Goal: Transaction & Acquisition: Obtain resource

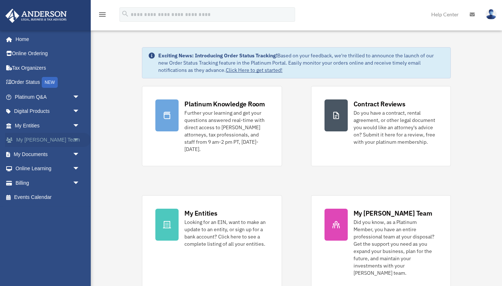
click at [54, 138] on link "My Anderson Team arrow_drop_down" at bounding box center [48, 140] width 86 height 15
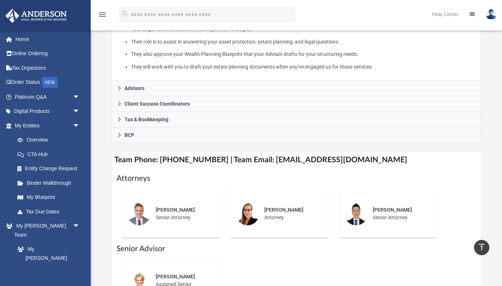
scroll to position [178, 0]
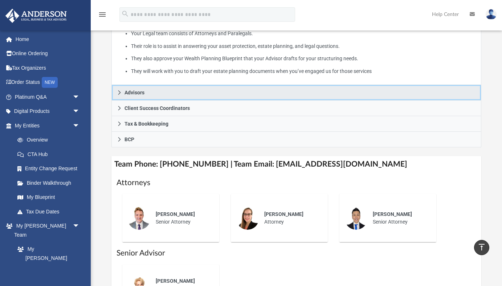
click at [142, 90] on span "Advisors" at bounding box center [134, 92] width 20 height 5
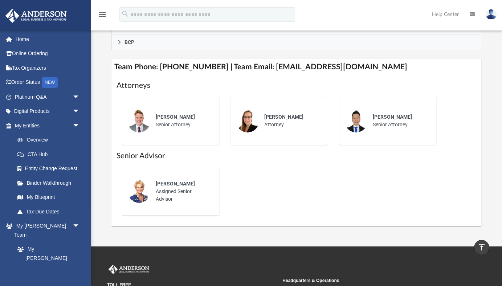
scroll to position [294, 0]
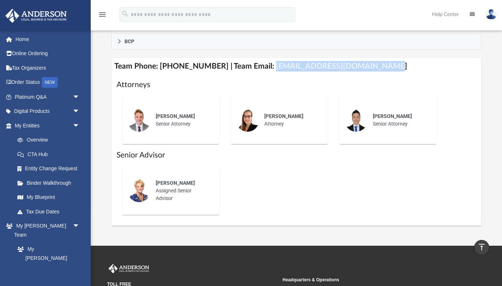
drag, startPoint x: 260, startPoint y: 55, endPoint x: 370, endPoint y: 55, distance: 109.9
click at [370, 58] on h4 "Team Phone: (725) 208-3130 | Team Email: myteam@andersonadvisors.com" at bounding box center [296, 66] width 370 height 16
copy h4 "myteam@andersonadvisors.com"
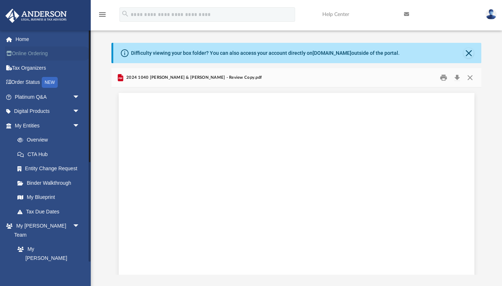
scroll to position [6539, 0]
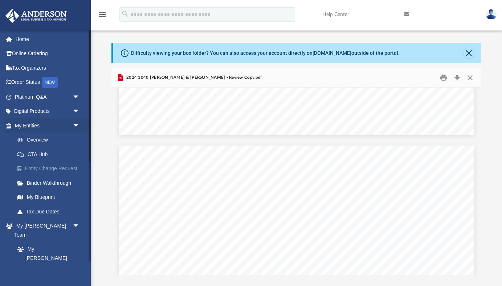
click at [42, 166] on link "Entity Change Request" at bounding box center [50, 168] width 81 height 15
click at [44, 183] on link "Binder Walkthrough" at bounding box center [50, 183] width 81 height 15
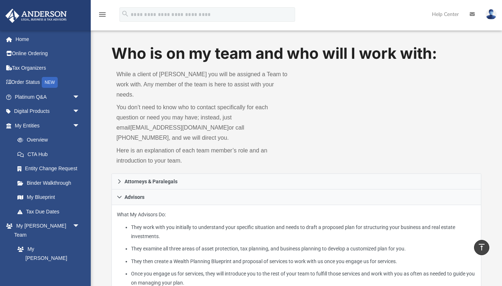
scroll to position [294, 0]
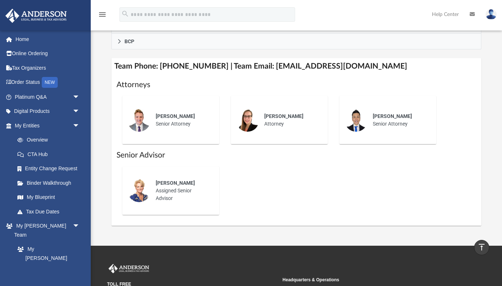
click at [277, 113] on span "Amanda Breck" at bounding box center [283, 116] width 39 height 6
click at [264, 113] on span "[PERSON_NAME]" at bounding box center [283, 116] width 39 height 6
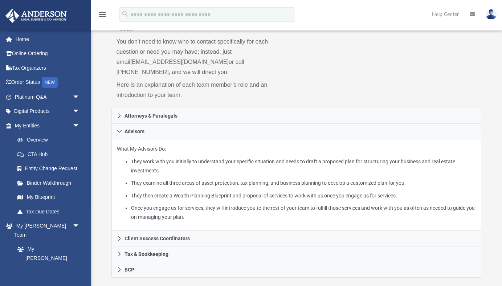
scroll to position [63, 0]
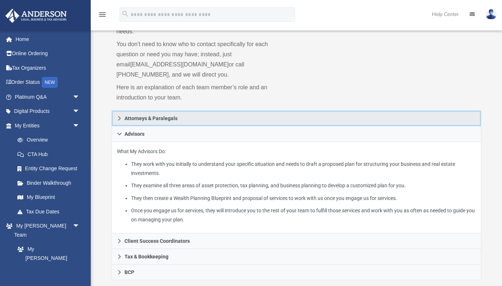
click at [164, 116] on span "Attorneys & Paralegals" at bounding box center [150, 118] width 53 height 5
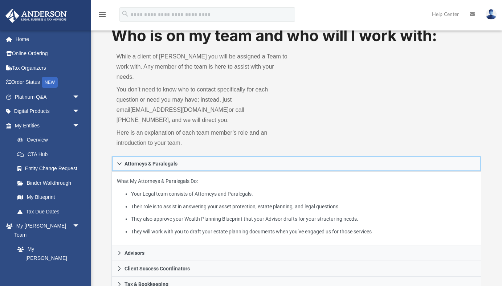
scroll to position [0, 0]
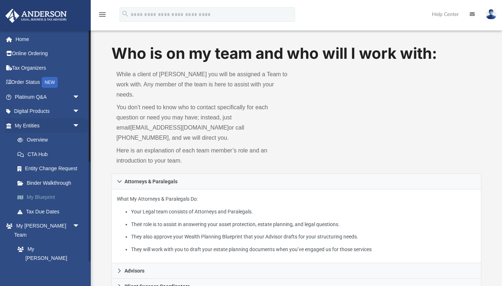
click at [46, 198] on link "My Blueprint" at bounding box center [50, 197] width 81 height 15
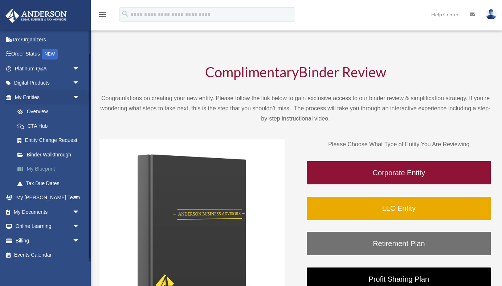
scroll to position [30, 0]
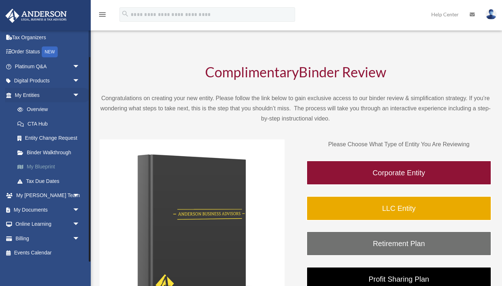
click at [32, 193] on link "My Anderson Team arrow_drop_down" at bounding box center [48, 195] width 86 height 15
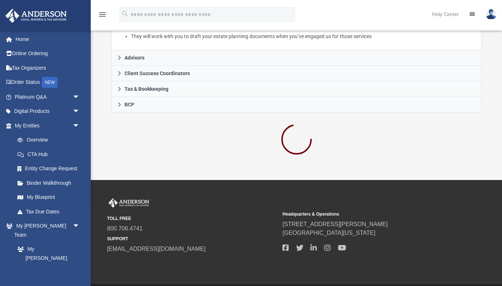
scroll to position [225, 0]
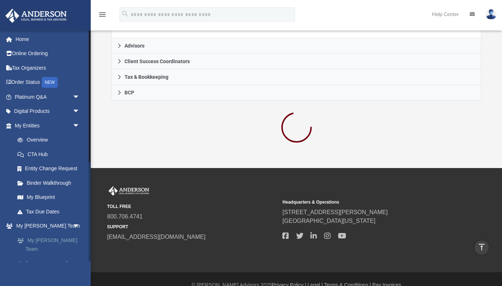
click at [42, 239] on link "My [PERSON_NAME] Team" at bounding box center [50, 244] width 81 height 23
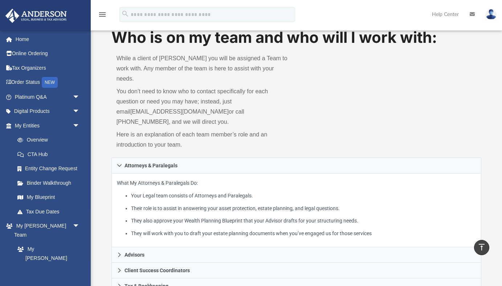
scroll to position [0, 0]
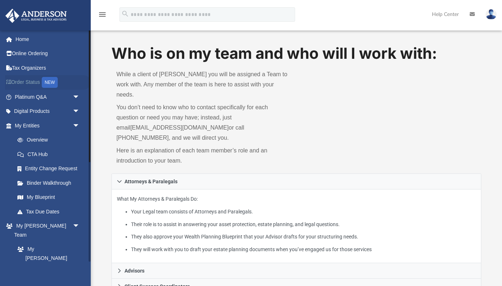
click at [30, 82] on link "Order Status NEW" at bounding box center [48, 82] width 86 height 15
click at [61, 183] on link "Binder Walkthrough" at bounding box center [50, 183] width 81 height 15
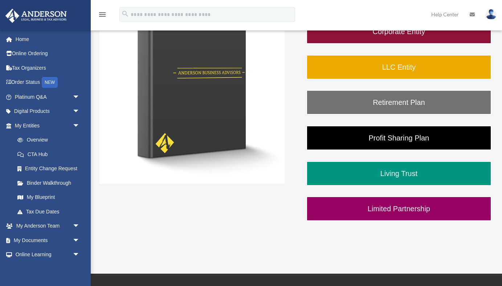
scroll to position [143, 0]
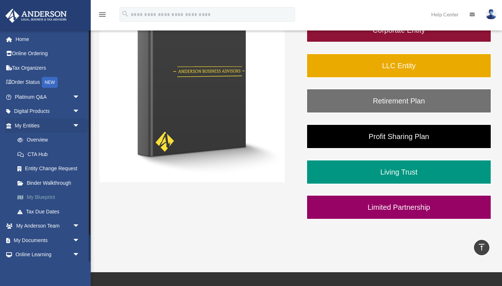
click at [49, 196] on link "My Blueprint" at bounding box center [50, 197] width 81 height 15
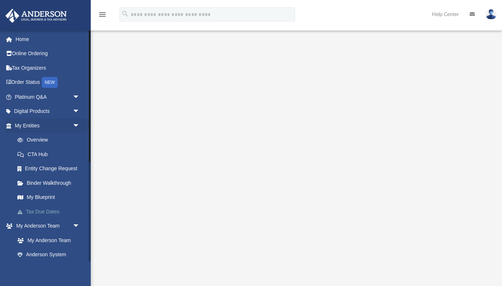
click at [48, 211] on link "Tax Due Dates" at bounding box center [50, 211] width 81 height 15
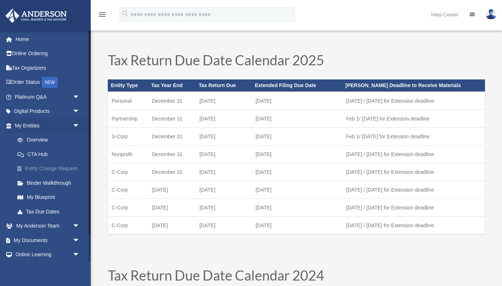
click at [46, 169] on link "Entity Change Request" at bounding box center [50, 168] width 81 height 15
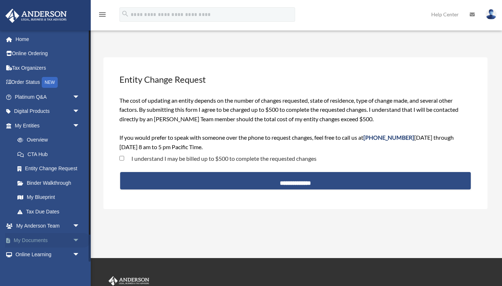
click at [44, 239] on link "My Documents arrow_drop_down" at bounding box center [48, 240] width 86 height 15
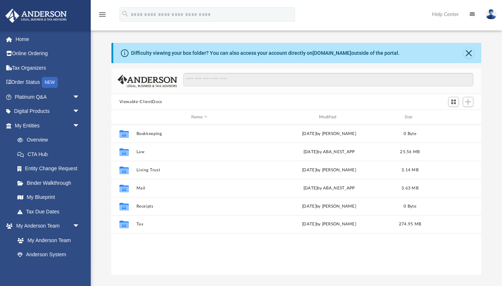
scroll to position [165, 370]
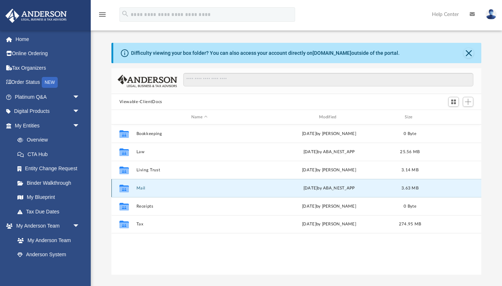
click at [160, 189] on button "Mail" at bounding box center [199, 188] width 126 height 5
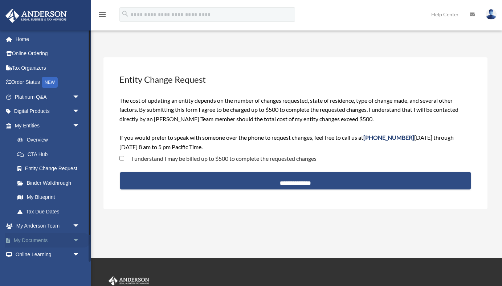
click at [45, 238] on link "My Documents arrow_drop_down" at bounding box center [48, 240] width 86 height 15
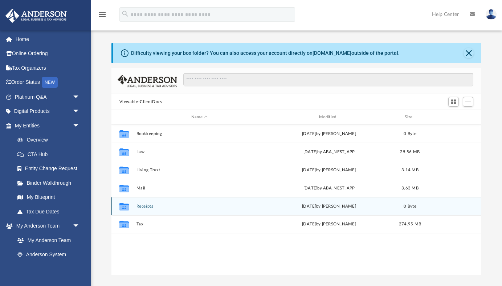
scroll to position [165, 370]
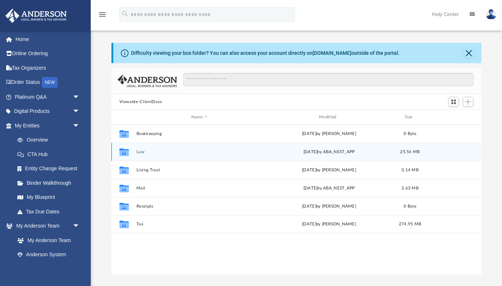
click at [170, 154] on div "Collaborated Folder Law [DATE] by ABA_NEST_APP 25.56 MB" at bounding box center [296, 152] width 370 height 18
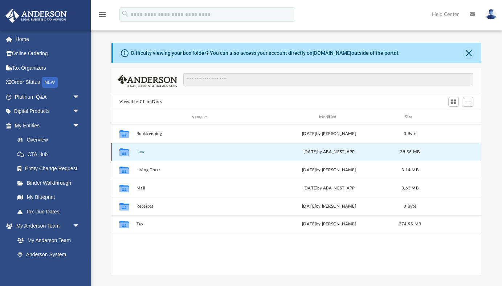
click at [137, 149] on button "Law" at bounding box center [199, 151] width 126 height 5
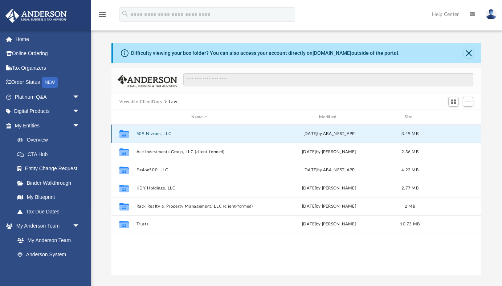
click at [162, 132] on button "509 Nivram, LLC" at bounding box center [199, 133] width 126 height 5
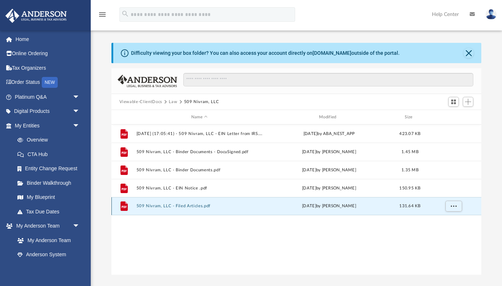
click at [193, 208] on button "509 Nivram, LLC - Filed Articles.pdf" at bounding box center [199, 205] width 126 height 5
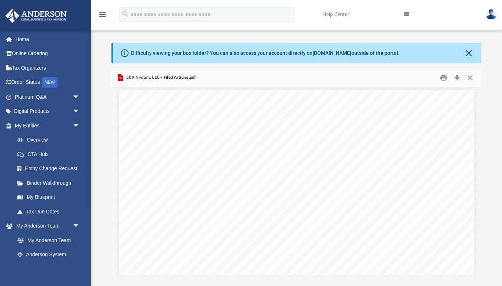
scroll to position [0, 0]
click at [469, 53] on button "Close" at bounding box center [468, 53] width 10 height 10
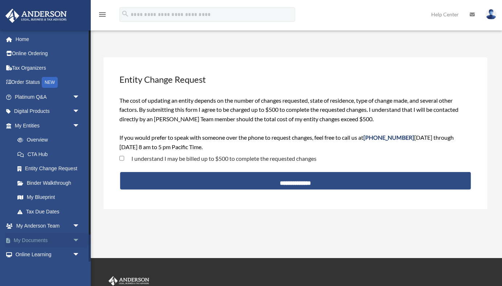
click at [37, 239] on link "My Documents arrow_drop_down" at bounding box center [48, 240] width 86 height 15
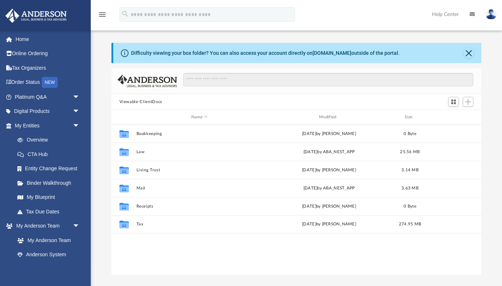
scroll to position [165, 370]
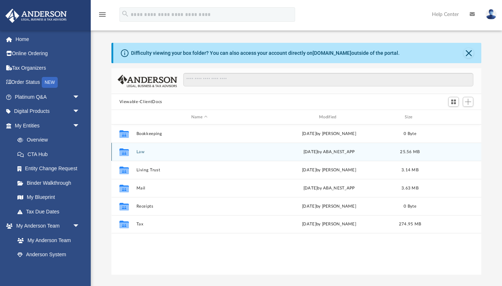
click at [139, 152] on button "Law" at bounding box center [199, 151] width 126 height 5
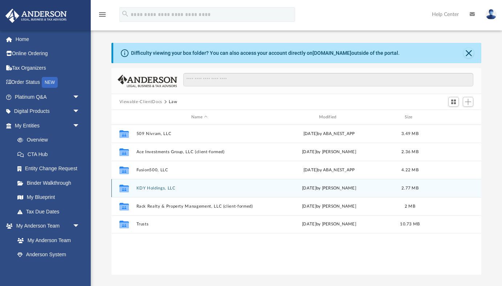
click at [149, 191] on div "Collaborated Folder KDY Holdings, LLC Wed Jun 4 2025 by Kaley Chambers 2.77 MB" at bounding box center [296, 188] width 370 height 18
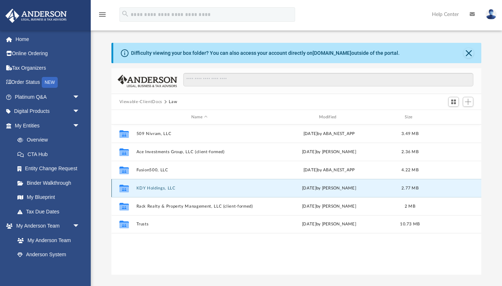
click at [156, 188] on button "KDY Holdings, LLC" at bounding box center [199, 188] width 126 height 5
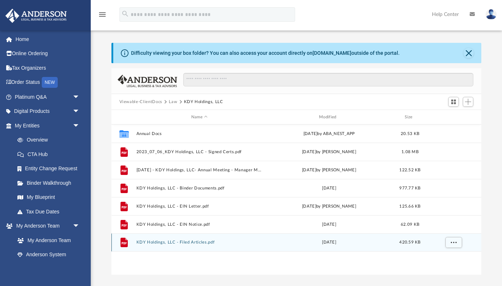
click at [201, 242] on button "KDY Holdings, LLC - Filed Articles.pdf" at bounding box center [199, 242] width 126 height 5
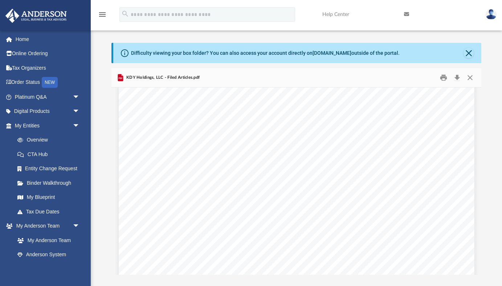
scroll to position [0, 0]
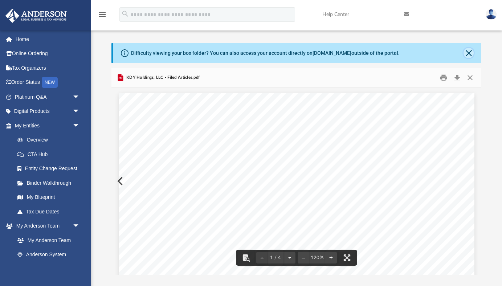
click at [467, 54] on button "Close" at bounding box center [468, 53] width 10 height 10
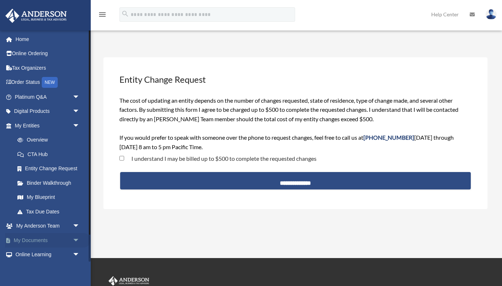
click at [42, 239] on link "My Documents arrow_drop_down" at bounding box center [48, 240] width 86 height 15
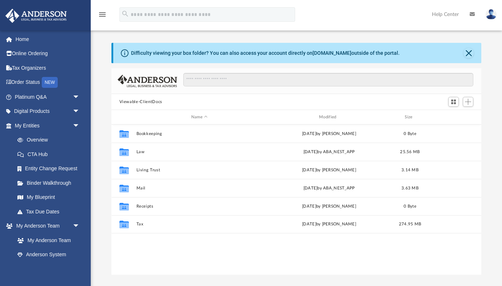
scroll to position [165, 370]
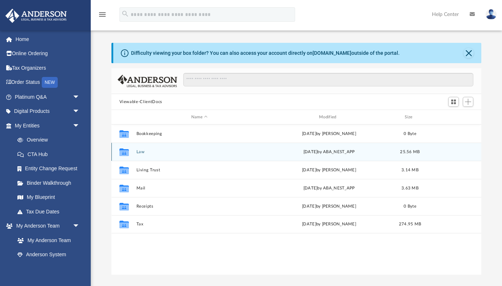
click at [140, 152] on button "Law" at bounding box center [199, 151] width 126 height 5
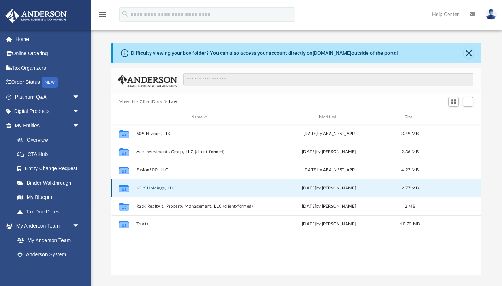
click at [159, 188] on button "KDY Holdings, LLC" at bounding box center [199, 188] width 126 height 5
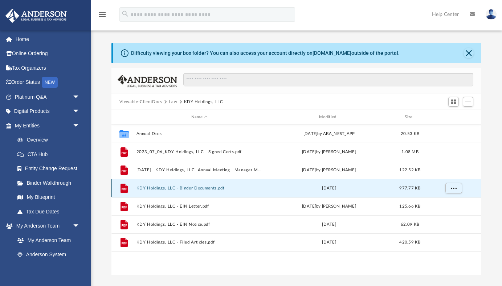
click at [206, 188] on button "KDY Holdings, LLC - Binder Documents.pdf" at bounding box center [199, 188] width 126 height 5
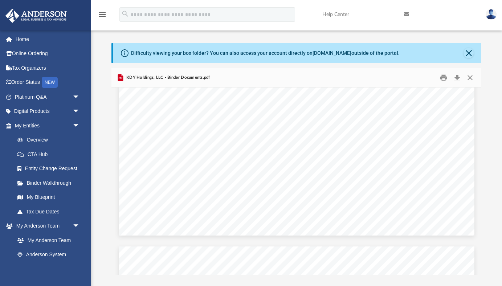
scroll to position [1240, 0]
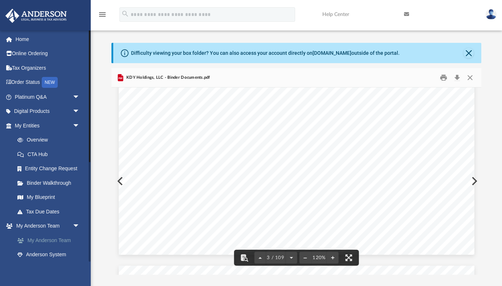
click at [38, 236] on link "My Anderson Team" at bounding box center [50, 240] width 81 height 15
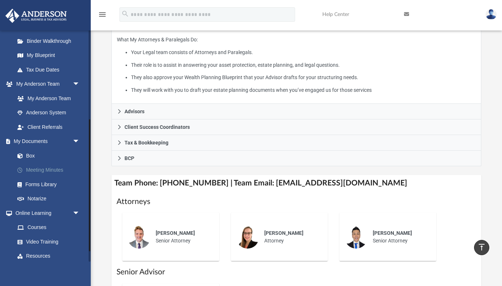
scroll to position [174, 0]
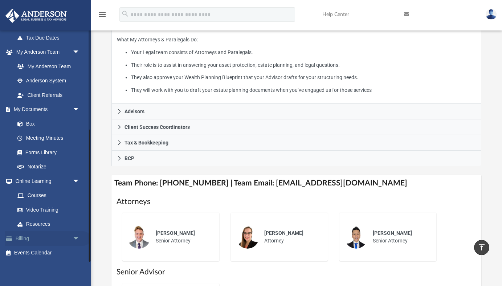
click at [23, 239] on link "Billing arrow_drop_down" at bounding box center [48, 238] width 86 height 15
click at [76, 238] on span "arrow_drop_down" at bounding box center [80, 238] width 15 height 15
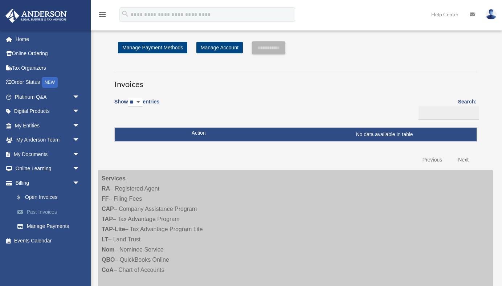
click at [47, 211] on link "Past Invoices" at bounding box center [50, 212] width 81 height 15
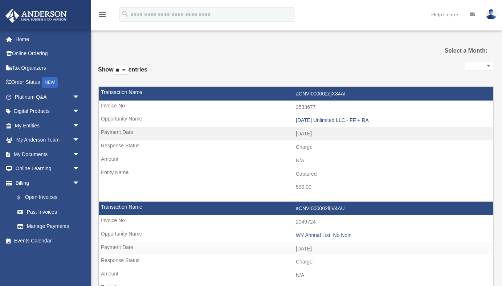
select select
click at [38, 155] on link "My Documents arrow_drop_down" at bounding box center [48, 154] width 86 height 15
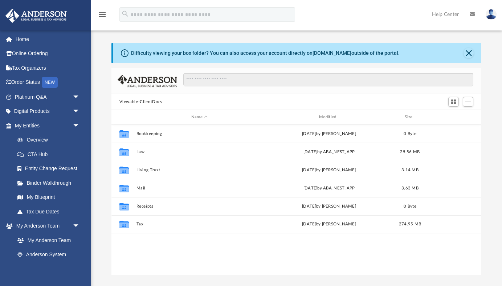
scroll to position [165, 370]
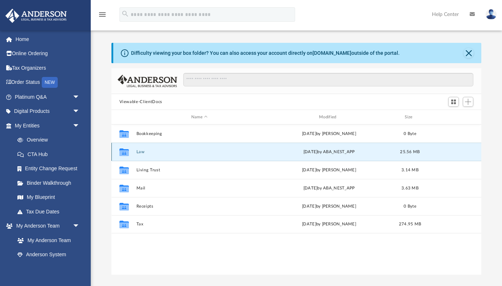
click at [136, 151] on button "Law" at bounding box center [199, 151] width 126 height 5
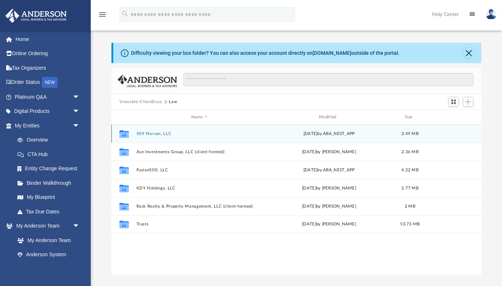
click at [162, 132] on button "509 Nivram, LLC" at bounding box center [199, 133] width 126 height 5
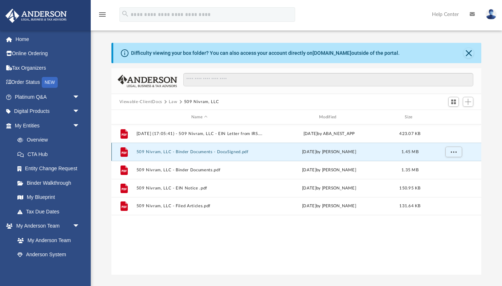
click at [198, 152] on button "509 Nivram, LLC - Binder Documents - DocuSigned.pdf" at bounding box center [199, 151] width 126 height 5
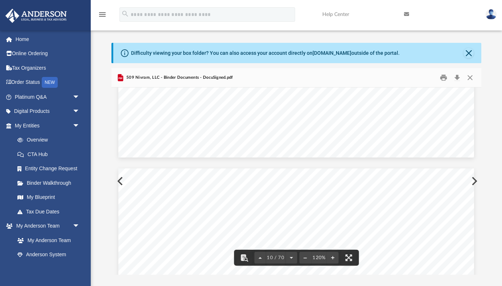
scroll to position [4170, 0]
click at [456, 77] on button "Download" at bounding box center [456, 77] width 13 height 11
